Goal: Task Accomplishment & Management: Manage account settings

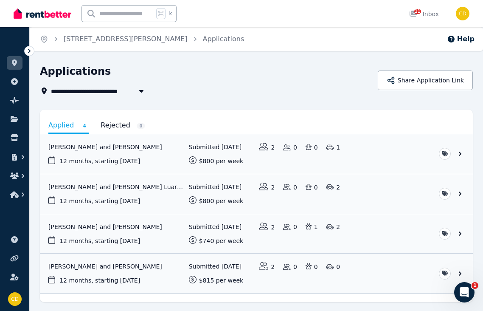
click at [105, 11] on input "text" at bounding box center [118, 14] width 72 height 16
click at [45, 37] on icon "Breadcrumb" at bounding box center [44, 39] width 8 height 8
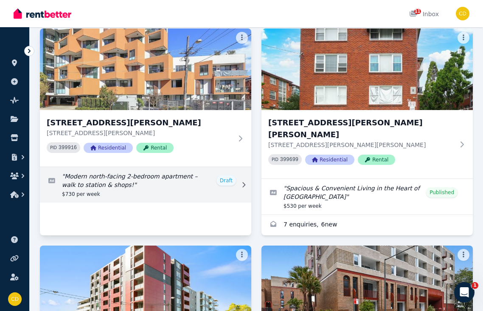
scroll to position [68, 0]
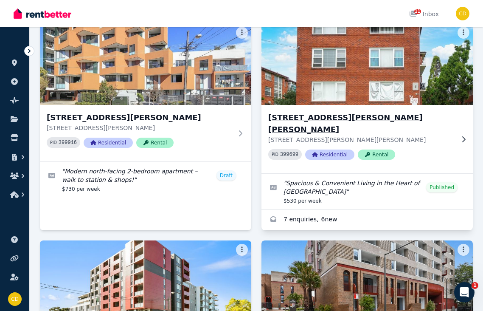
click at [451, 135] on p "17/53 Alice St S, Wiley Park NSW 2195" at bounding box center [361, 139] width 186 height 8
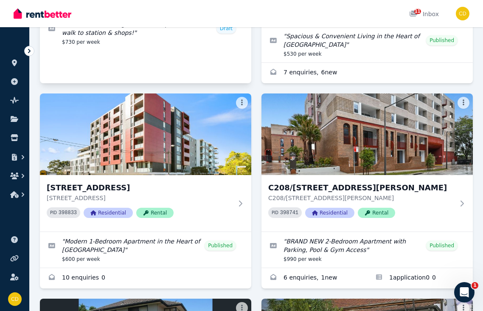
scroll to position [216, 0]
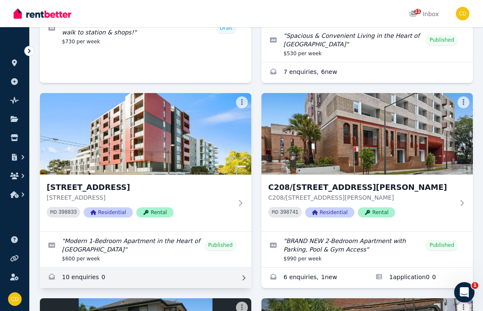
click at [119, 267] on link "Enquiries for 315/308 Canterbury Rd, Canterbury" at bounding box center [145, 277] width 211 height 20
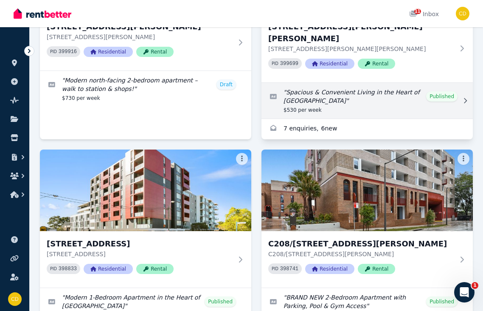
scroll to position [301, 0]
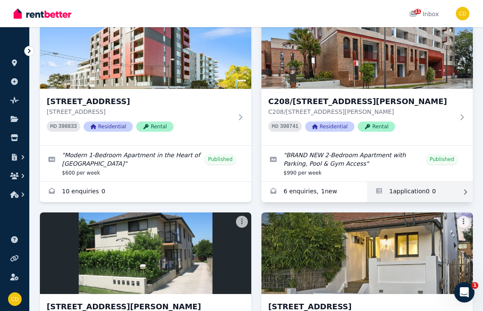
click at [413, 182] on link "Applications for C208/165 Milton St, Ashbury" at bounding box center [420, 192] width 106 height 20
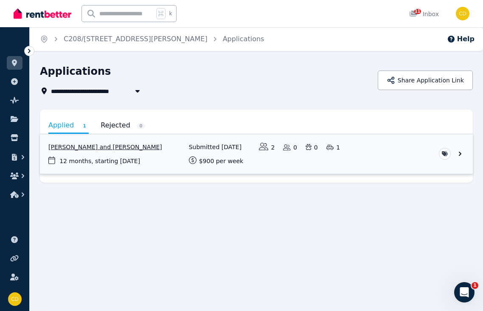
click at [120, 143] on link "View application: Michelle Daoud and Anthony Bek" at bounding box center [256, 153] width 433 height 39
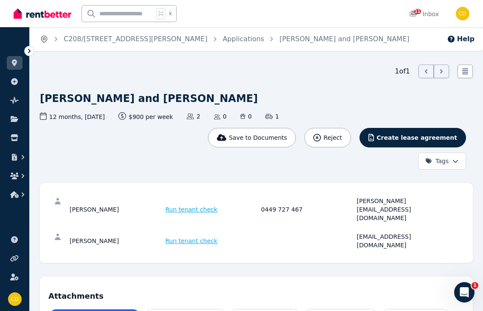
click at [44, 36] on icon "Breadcrumb" at bounding box center [44, 39] width 6 height 6
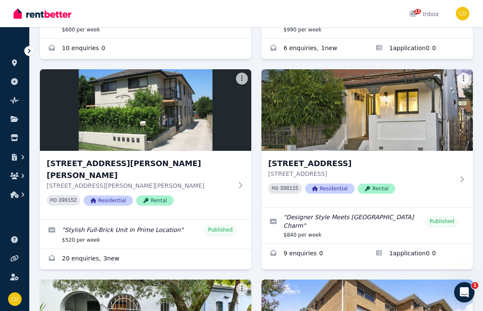
scroll to position [446, 0]
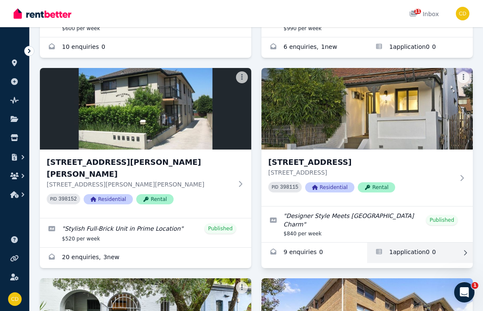
click at [406, 242] on link "Applications for 9 Grove St, Dulwich Hill" at bounding box center [420, 252] width 106 height 20
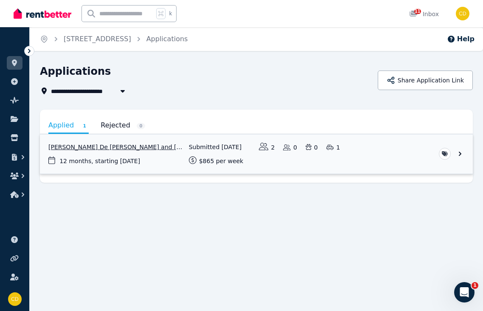
click at [148, 146] on link "View application: Pedro De Paula E Assis and Miriam Farrant" at bounding box center [256, 153] width 433 height 39
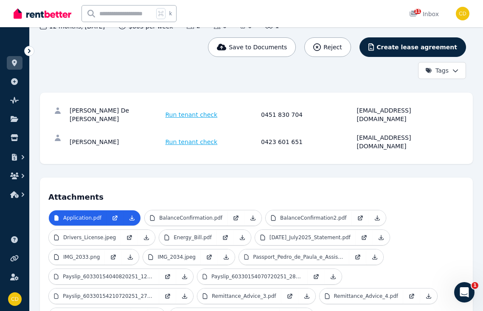
scroll to position [118, 0]
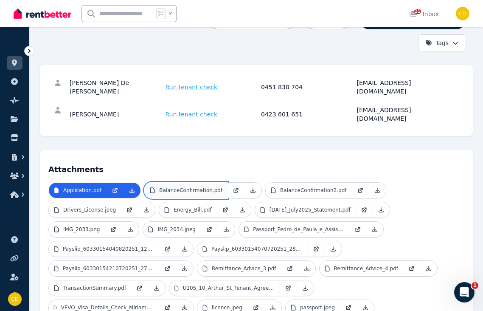
click at [180, 187] on p "BalanceConfirmation.pdf" at bounding box center [190, 190] width 63 height 7
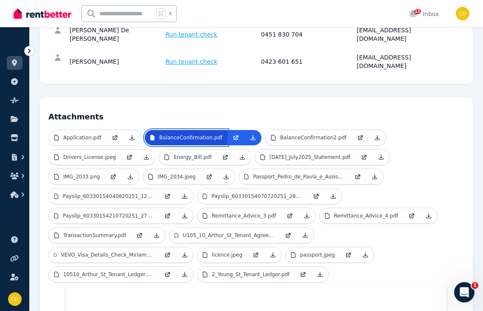
scroll to position [142, 0]
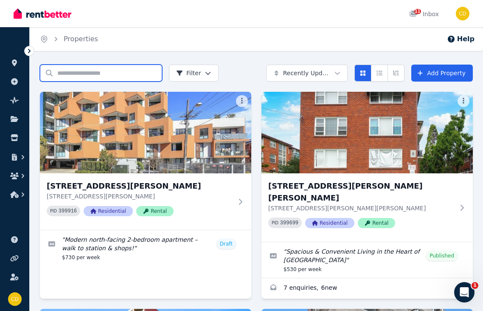
click at [136, 70] on input "Search properties" at bounding box center [101, 73] width 122 height 17
type input "*****"
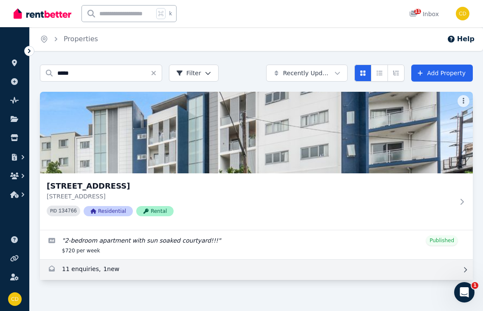
click at [332, 274] on link "Enquiries for 3/231-235 Canterbury Rd, Canterbury" at bounding box center [256, 269] width 433 height 20
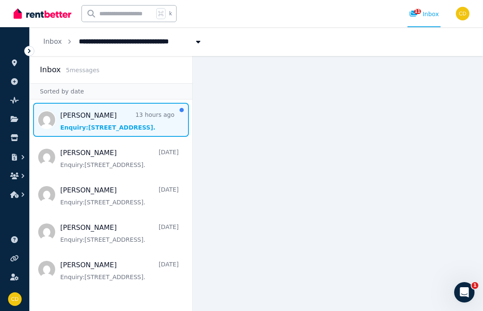
click at [111, 124] on span "Message list" at bounding box center [111, 120] width 163 height 34
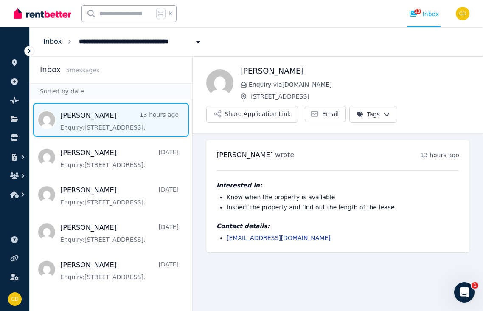
click at [52, 41] on link "Inbox" at bounding box center [52, 41] width 19 height 8
